Goal: Information Seeking & Learning: Learn about a topic

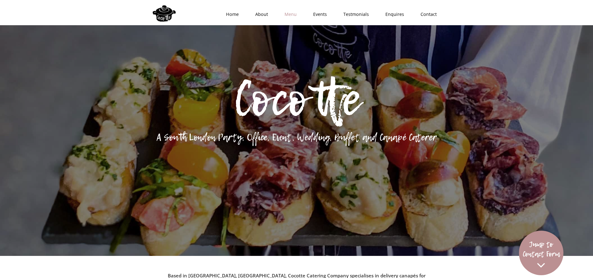
click at [303, 20] on link "Menu" at bounding box center [288, 14] width 29 height 19
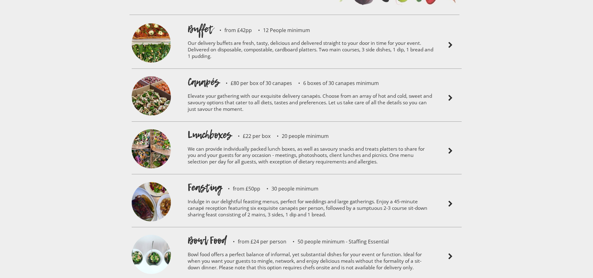
scroll to position [1451, 0]
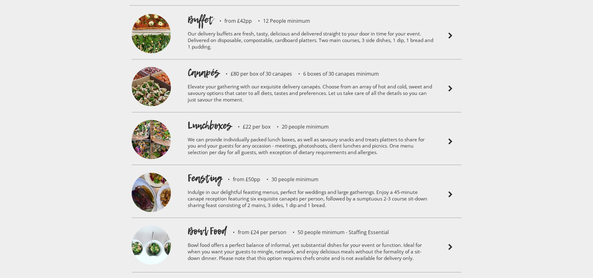
click at [217, 185] on p "Indulge in our delightful feasting menus, perfect for weddings and large gather…" at bounding box center [311, 200] width 246 height 30
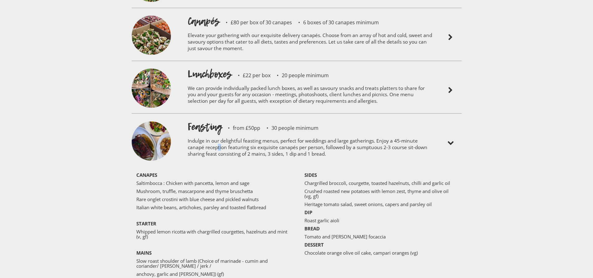
scroll to position [1513, 0]
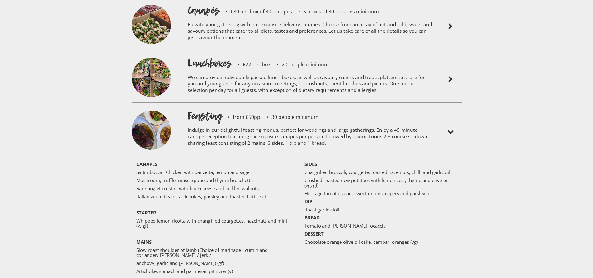
click at [82, 158] on div "Sample menus Buffet from £42pp 12 People minimum Our delivery buffets are fresh…" at bounding box center [296, 131] width 593 height 527
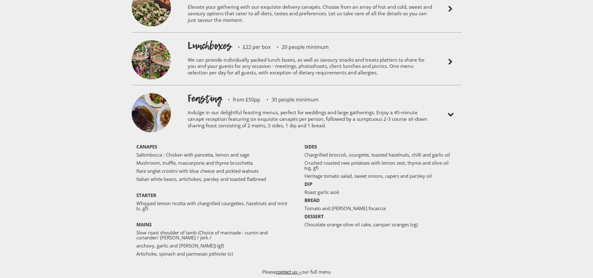
scroll to position [1544, 0]
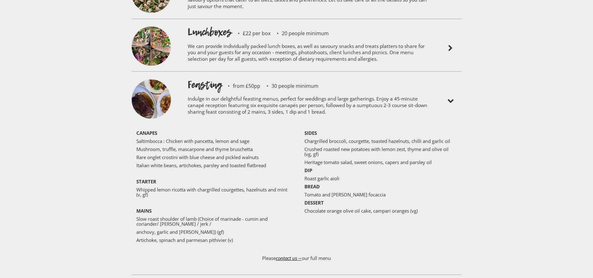
drag, startPoint x: 136, startPoint y: 163, endPoint x: 148, endPoint y: 186, distance: 25.5
click at [159, 169] on div "‍ CANAPES Saltimbocca : Chicken with pancetta, lemon and sage Mushroom, truffle…" at bounding box center [214, 187] width 163 height 115
drag, startPoint x: 128, startPoint y: 203, endPoint x: 299, endPoint y: 184, distance: 172.6
click at [198, 207] on div "Sample menus Buffet from £42pp 12 People minimum Our delivery buffets are fresh…" at bounding box center [296, 100] width 593 height 527
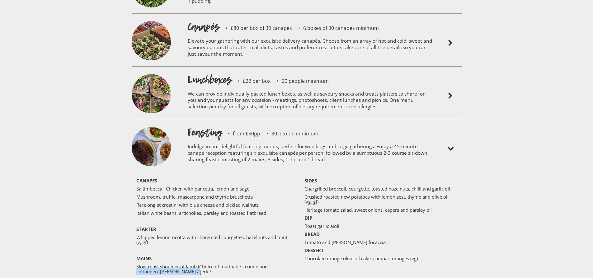
scroll to position [1482, 0]
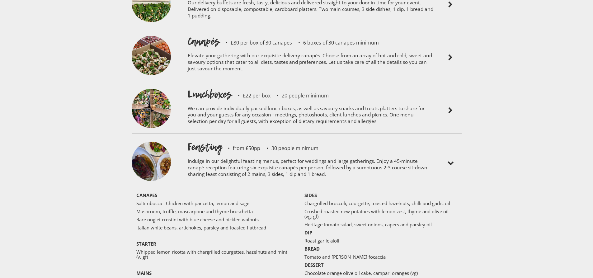
click at [312, 154] on p "Indulge in our delightful feasting menus, perfect for weddings and large gather…" at bounding box center [311, 169] width 246 height 30
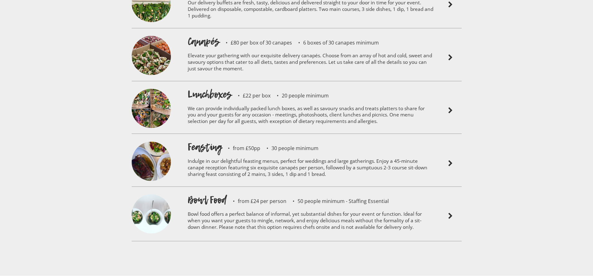
scroll to position [1420, 0]
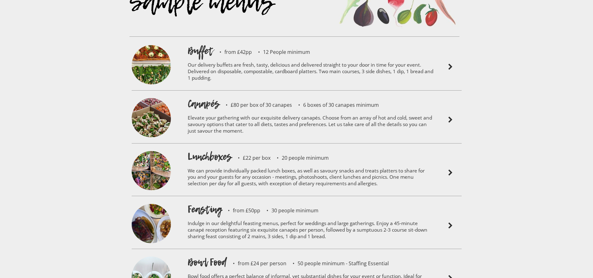
click at [282, 111] on p "Elevate your gathering with our exquisite delivery canapés. Choose from an arra…" at bounding box center [311, 125] width 246 height 30
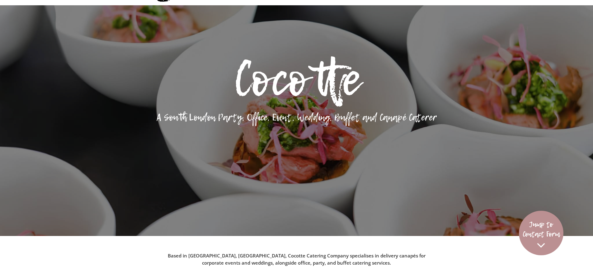
scroll to position [0, 0]
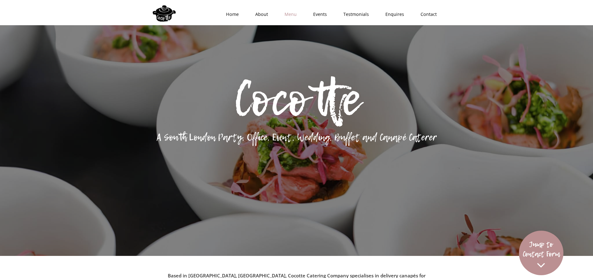
click at [297, 16] on link "Menu" at bounding box center [288, 14] width 29 height 19
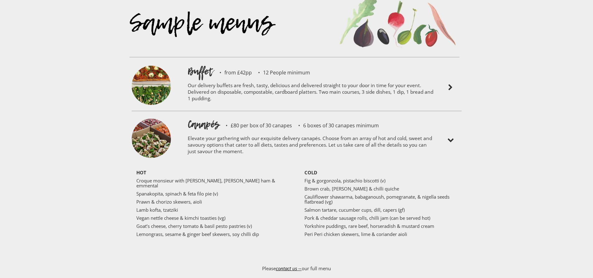
scroll to position [1420, 0]
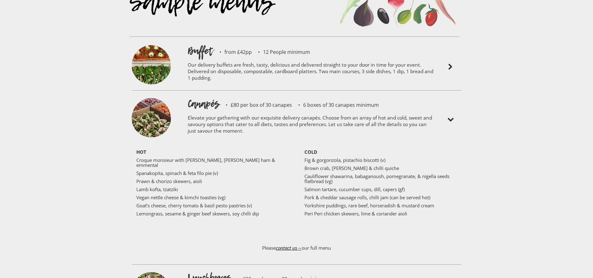
click at [218, 149] on div "HOT Croque monsieur with truffle, Parma ham & emmental Spanakopita, spinach & f…" at bounding box center [214, 192] width 157 height 86
click at [217, 149] on div "HOT Croque monsieur with truffle, Parma ham & emmental Spanakopita, spinach & f…" at bounding box center [214, 192] width 157 height 86
click at [439, 97] on div at bounding box center [451, 120] width 28 height 46
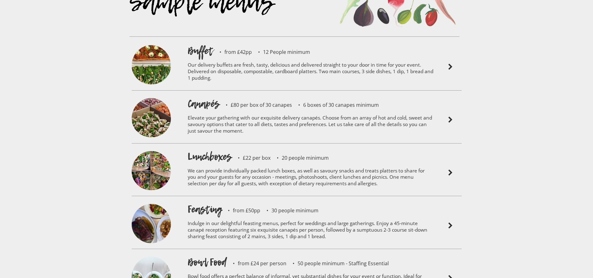
click at [455, 97] on div at bounding box center [451, 120] width 28 height 46
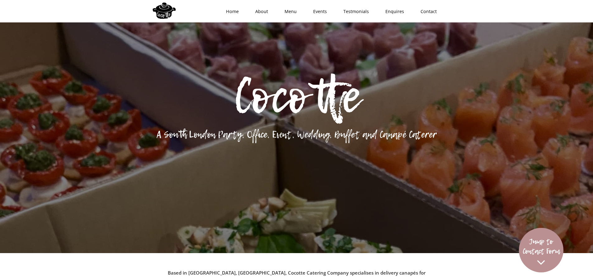
scroll to position [0, 0]
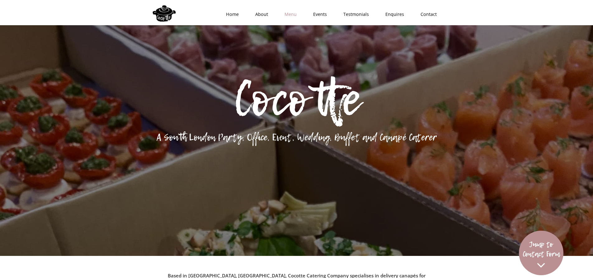
click at [291, 14] on link "Menu" at bounding box center [288, 14] width 29 height 19
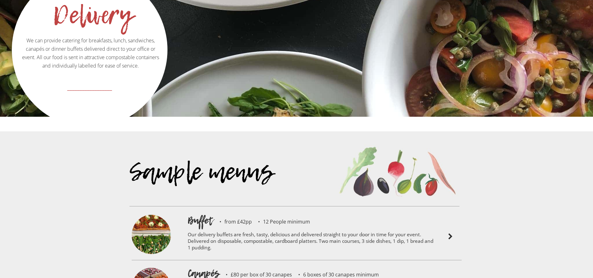
scroll to position [1264, 0]
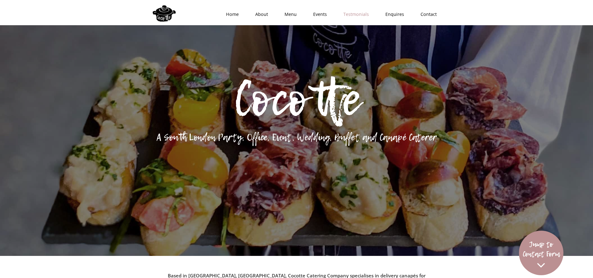
click at [350, 16] on link "Testmonials" at bounding box center [354, 14] width 42 height 19
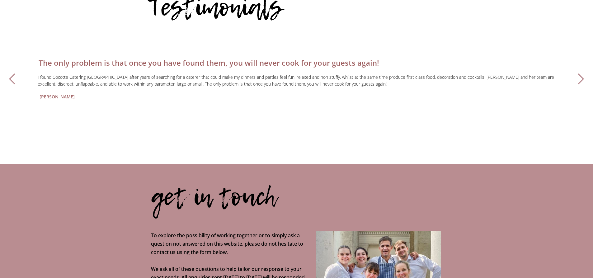
scroll to position [2045, 0]
